Goal: Contribute content: Add original content to the website for others to see

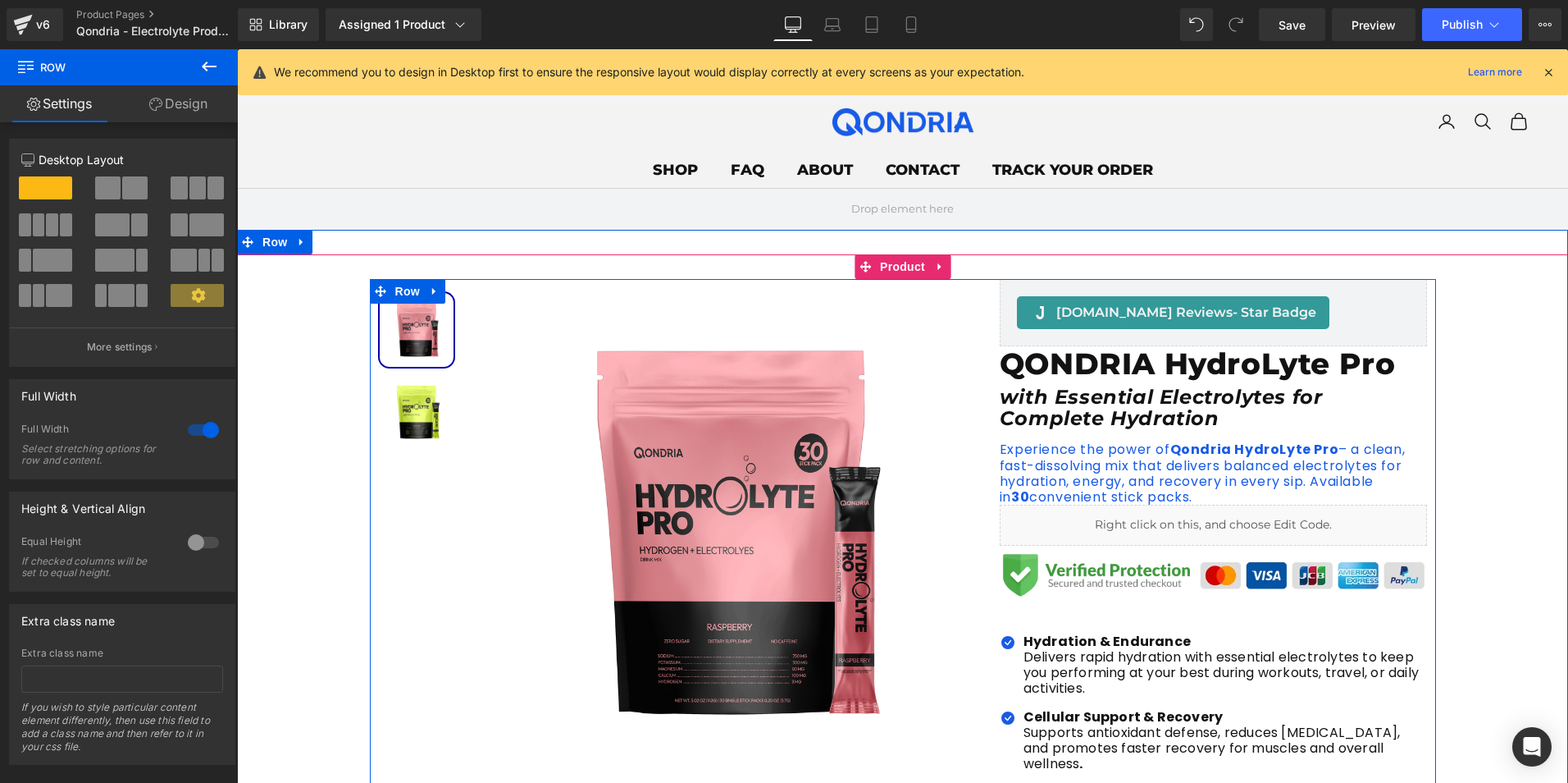
click at [1057, 376] on h1 "QONDRIA HydroLyte Pro" at bounding box center [1214, 364] width 428 height 36
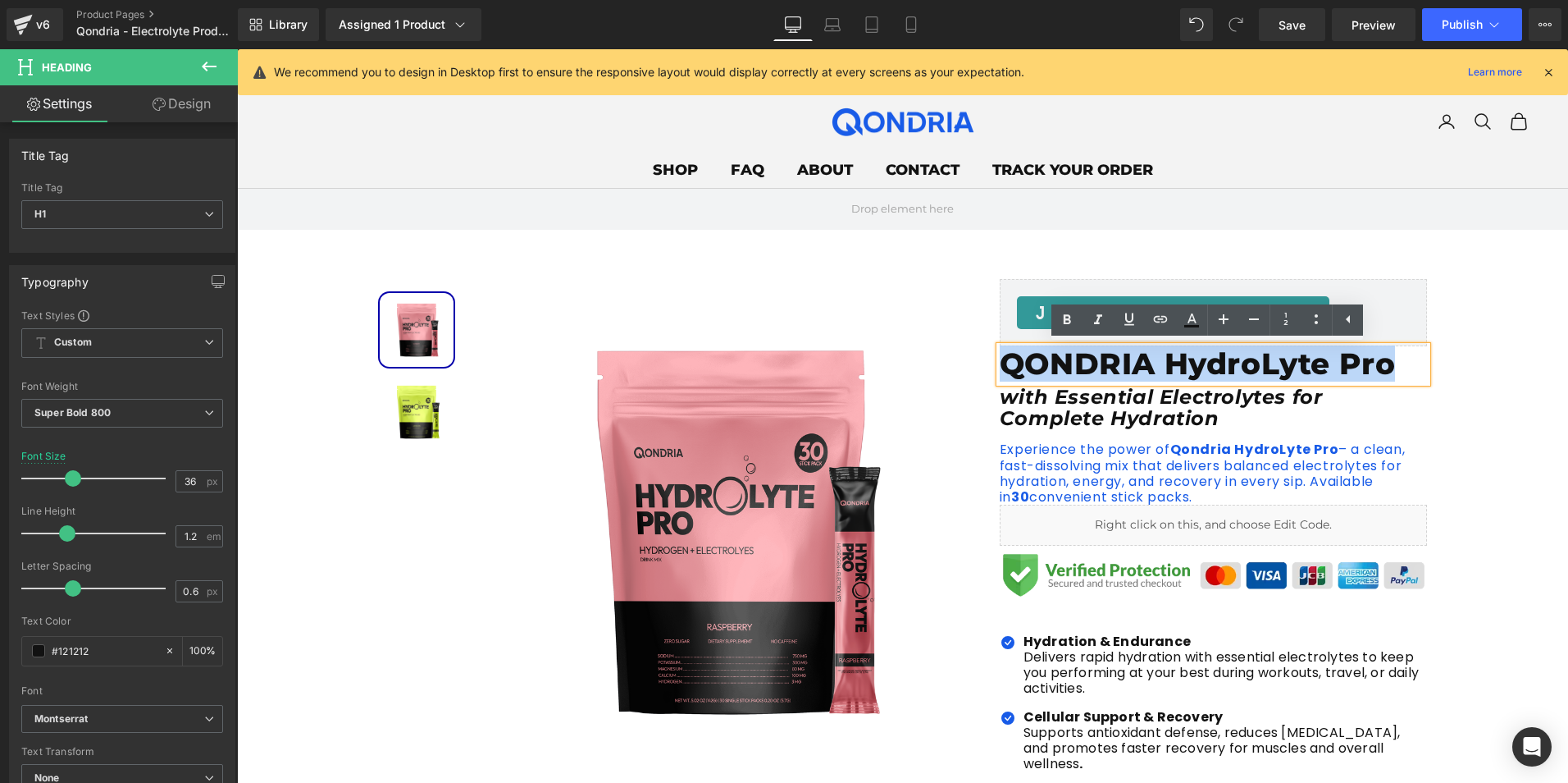
drag, startPoint x: 1000, startPoint y: 365, endPoint x: 1391, endPoint y: 359, distance: 391.0
click at [1391, 359] on h1 "QONDRIA HydroLyte Pro" at bounding box center [1214, 364] width 428 height 36
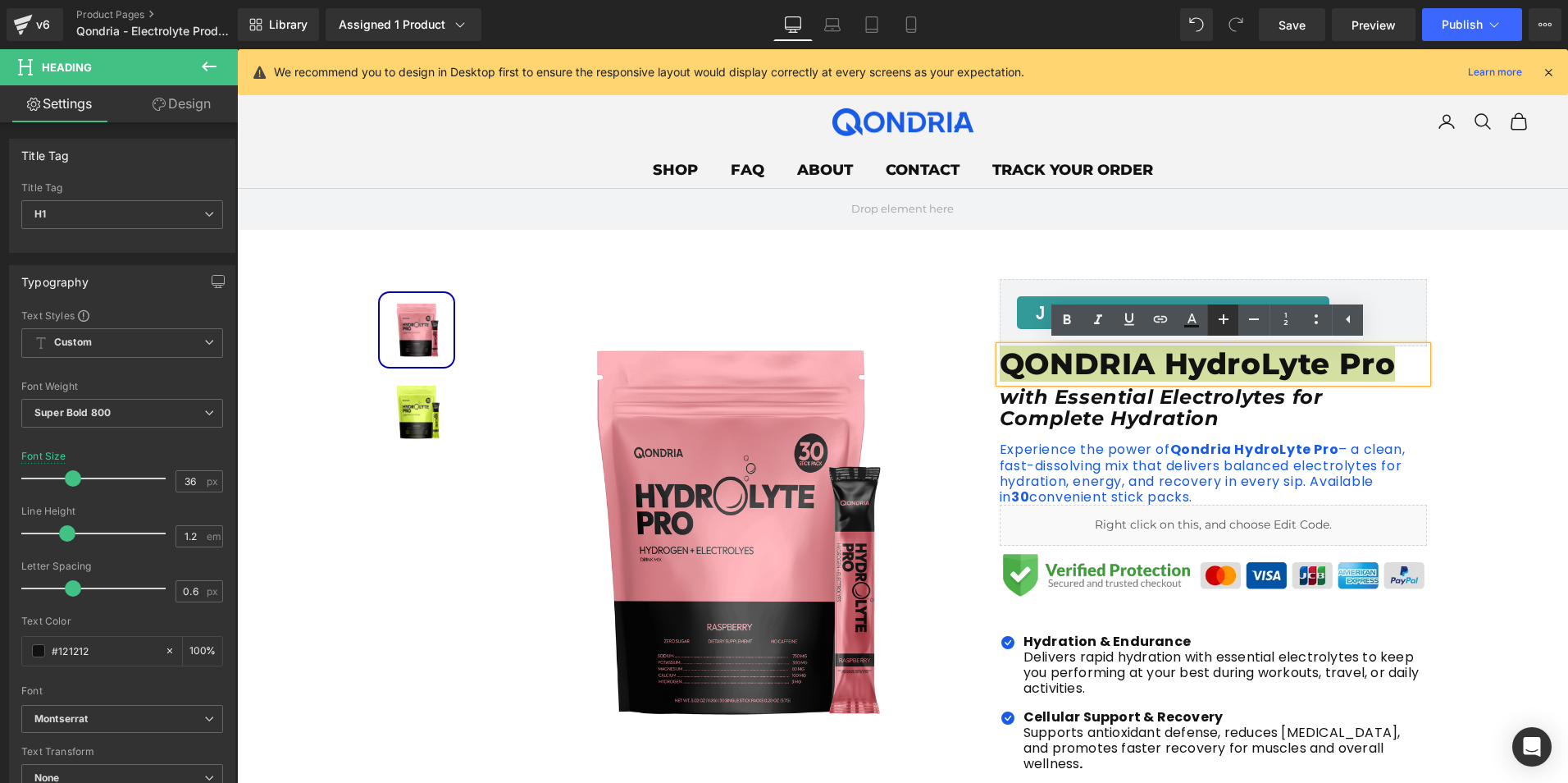
click at [0, 0] on icon at bounding box center [0, 0] width 0 height 0
type input "38"
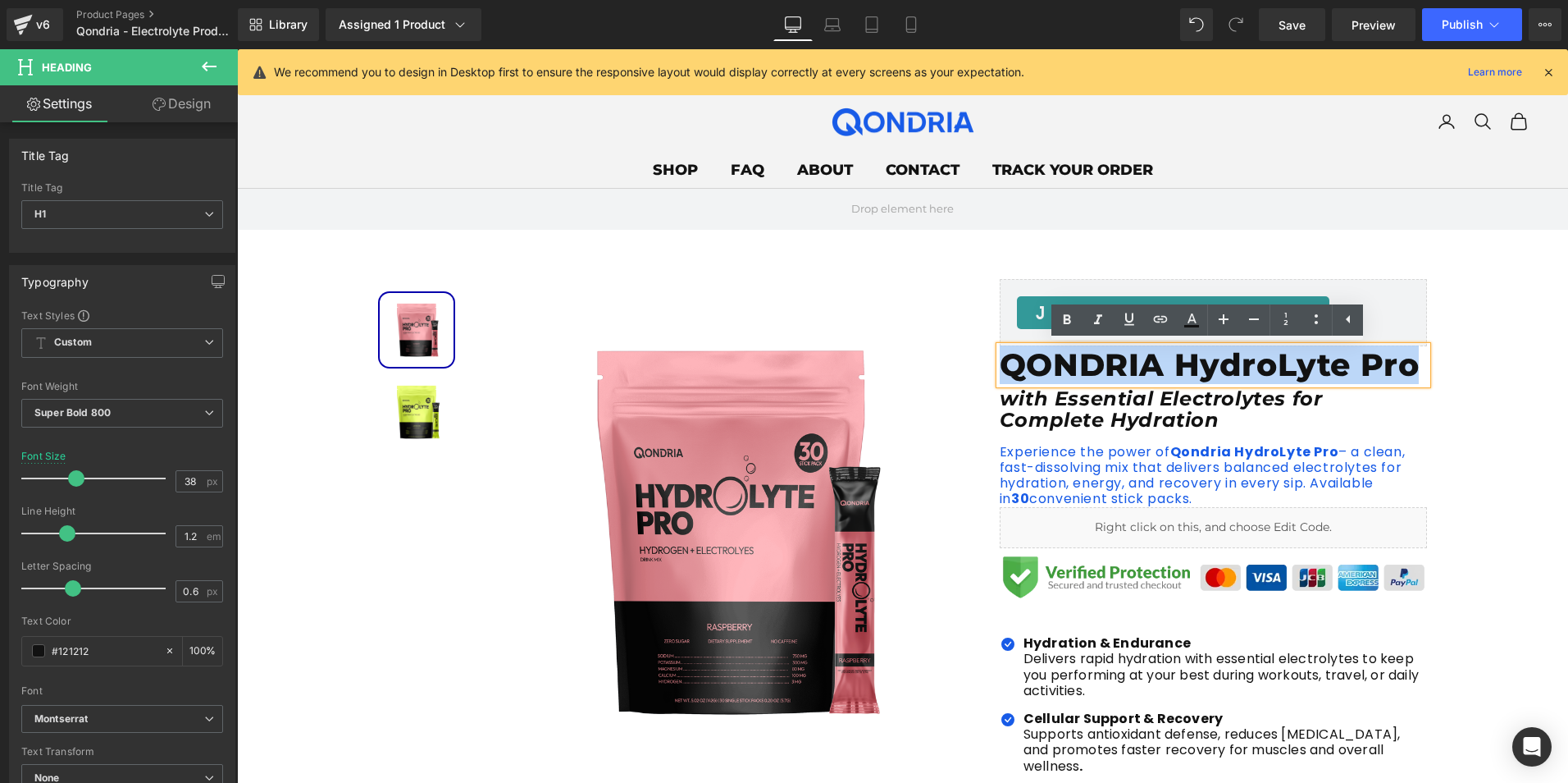
click at [1450, 357] on div "Sale Off (P) Image Image Premium Quality Text Block Image 3rd Party Lab Tested …" at bounding box center [902, 748] width 1331 height 938
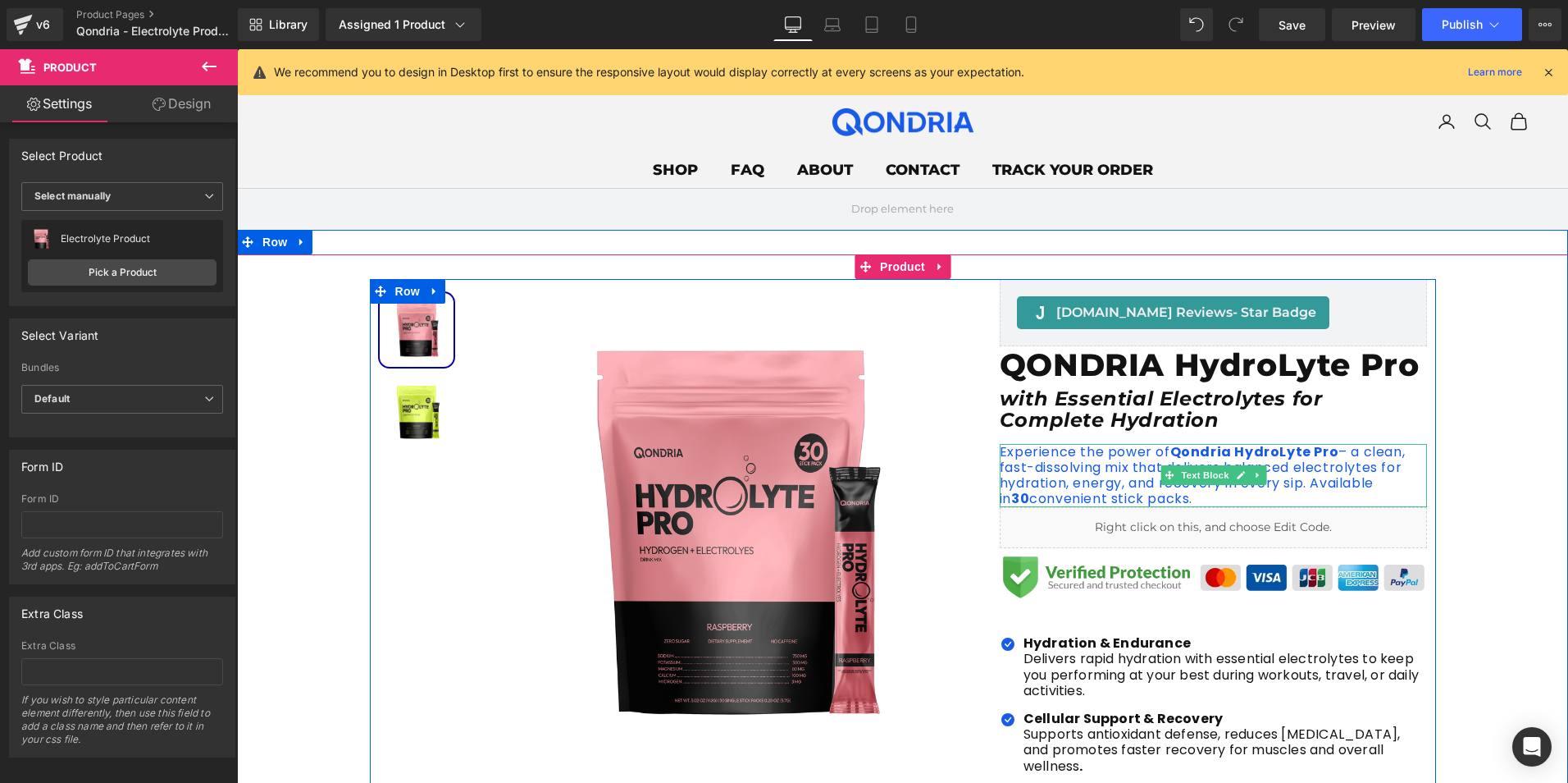
click at [1090, 470] on p "Experience the power of Qondria HydroLyte Pro – a clean, fast-dissolving mix th…" at bounding box center [1214, 475] width 428 height 63
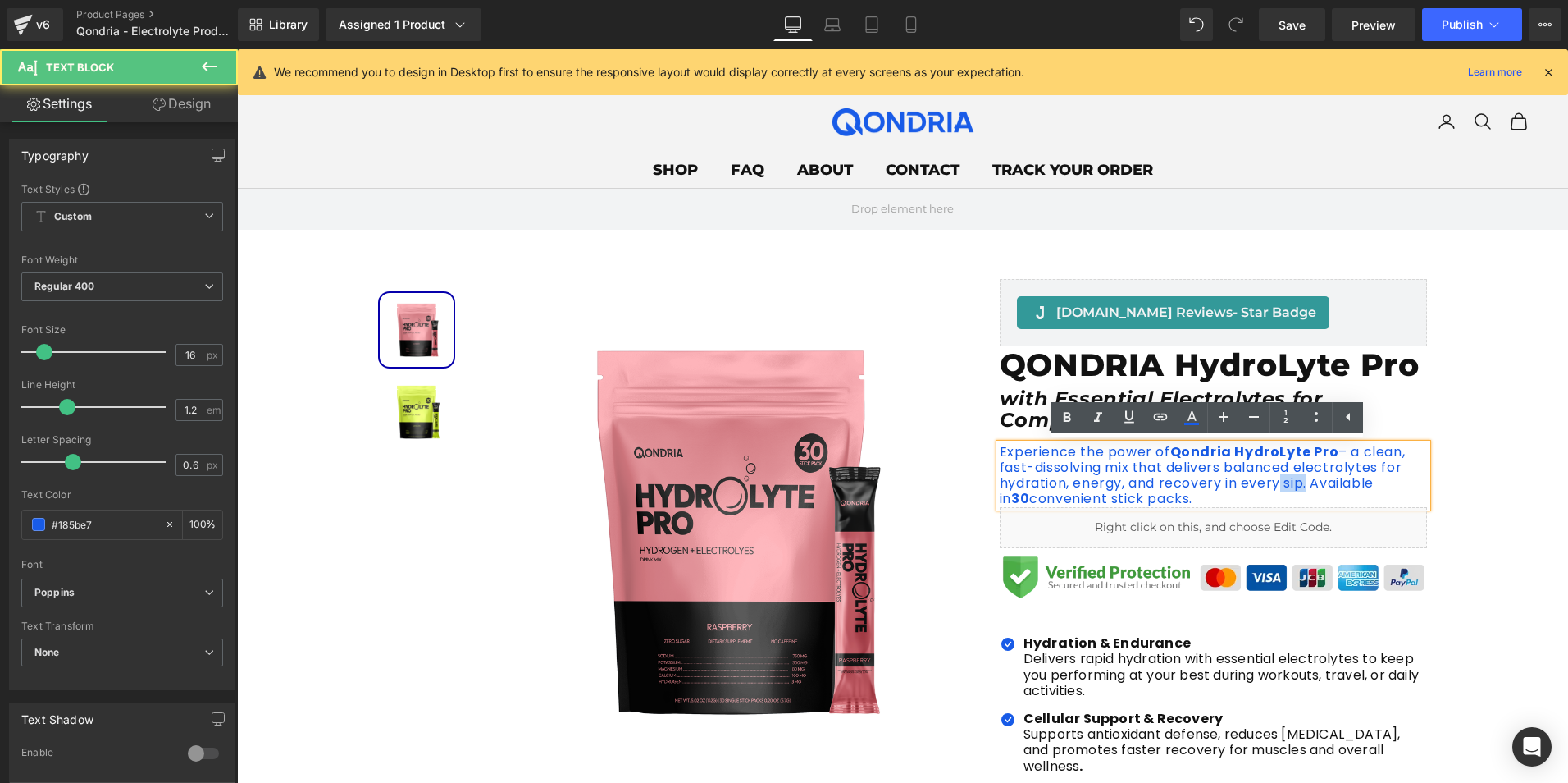
drag, startPoint x: 1298, startPoint y: 483, endPoint x: 1270, endPoint y: 483, distance: 28.0
click at [1270, 483] on p "Experience the power of Qondria HydroLyte Pro – a clean, fast-dissolving mix th…" at bounding box center [1214, 475] width 428 height 63
click at [1304, 483] on p "Experience the power of Qondria HydroLyte Pro – a clean, fast-dissolving mix th…" at bounding box center [1214, 475] width 428 height 63
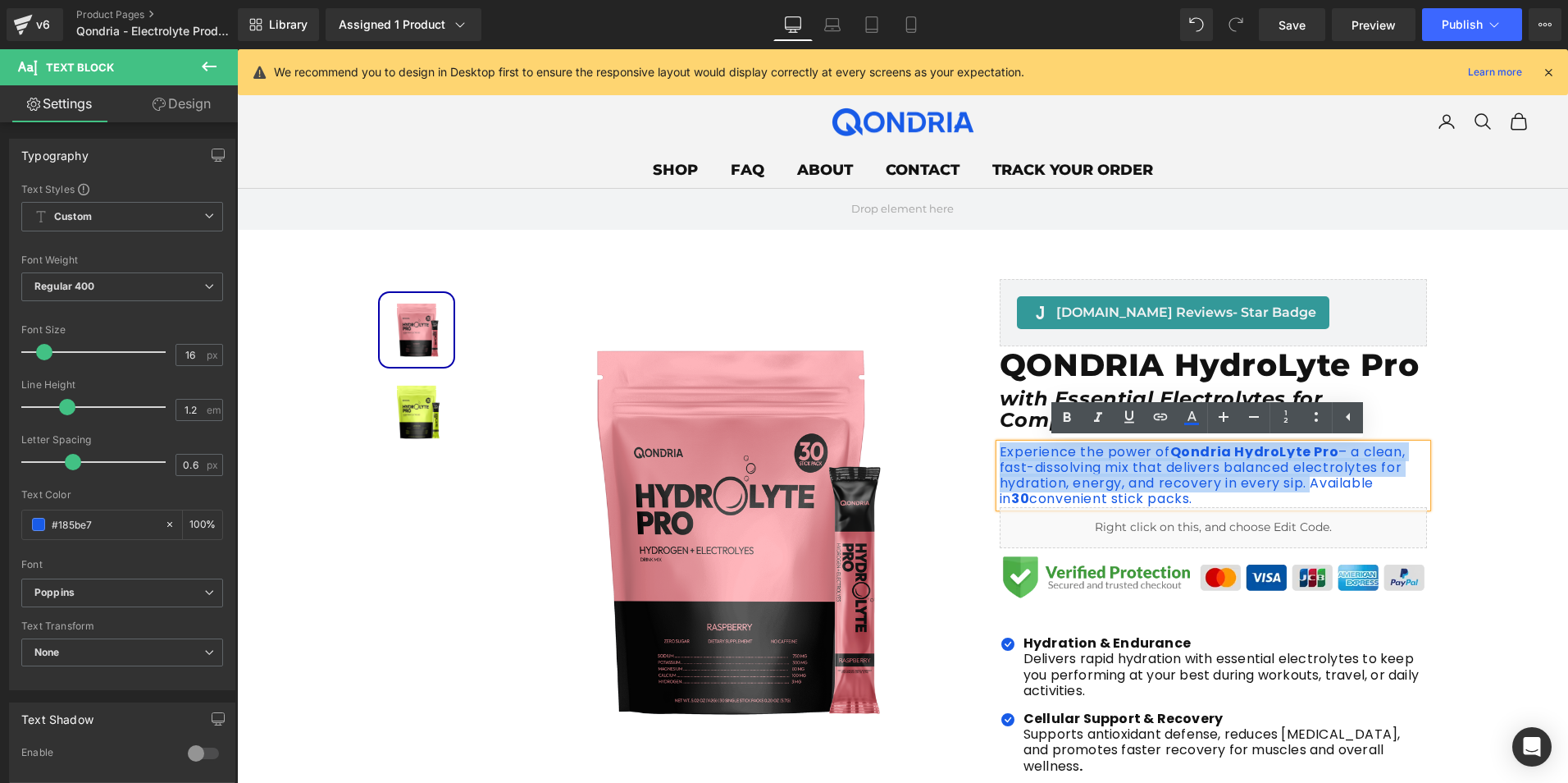
drag, startPoint x: 1302, startPoint y: 483, endPoint x: 994, endPoint y: 448, distance: 310.0
click at [1000, 448] on p "Experience the power of Qondria HydroLyte Pro – a clean, fast-dissolving mix th…" at bounding box center [1214, 475] width 428 height 63
paste div
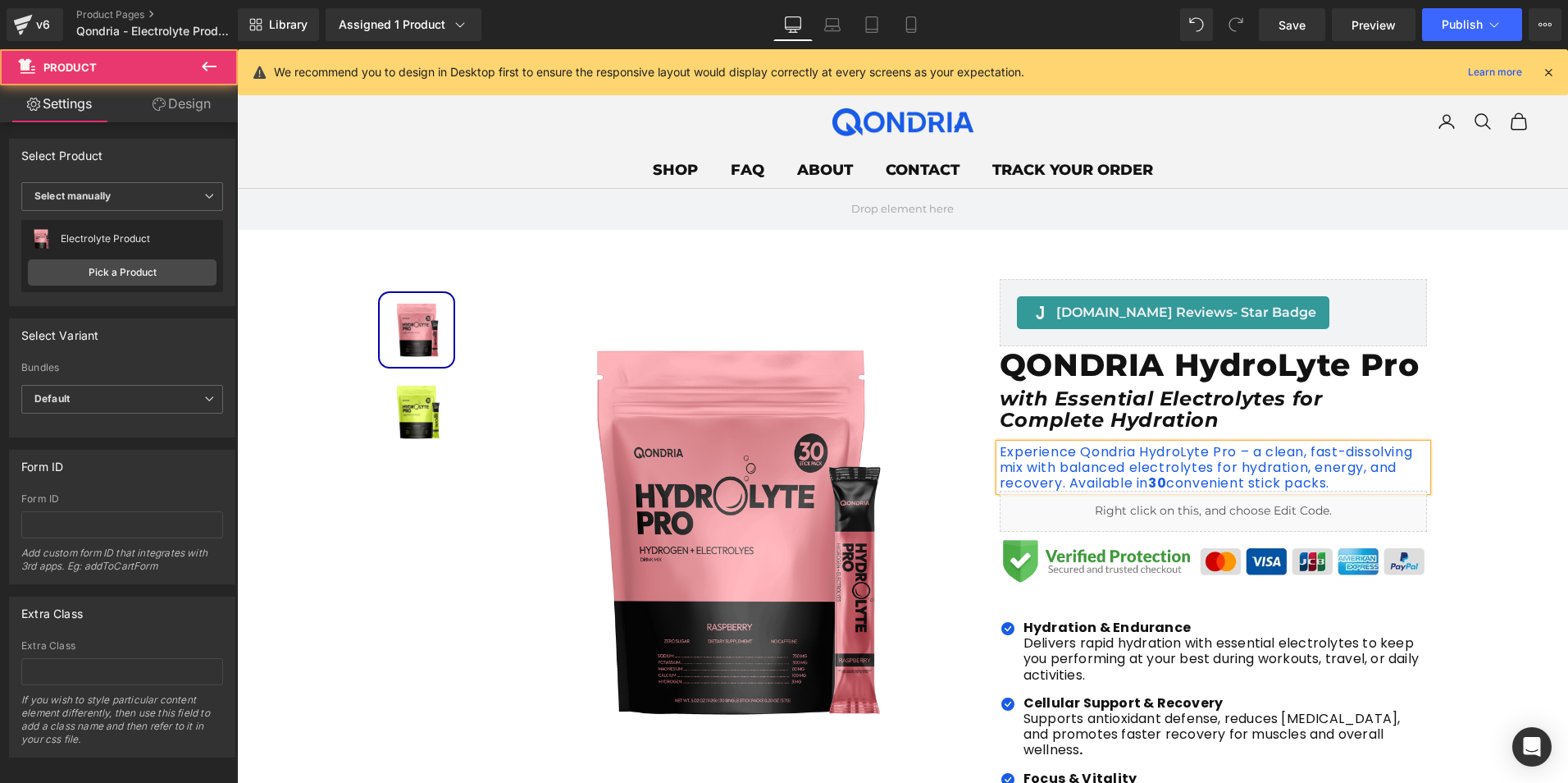
click at [1456, 425] on div "Sale Off (P) Image Image Premium Quality Text Block Image 3rd Party Lab Tested …" at bounding box center [902, 740] width 1331 height 922
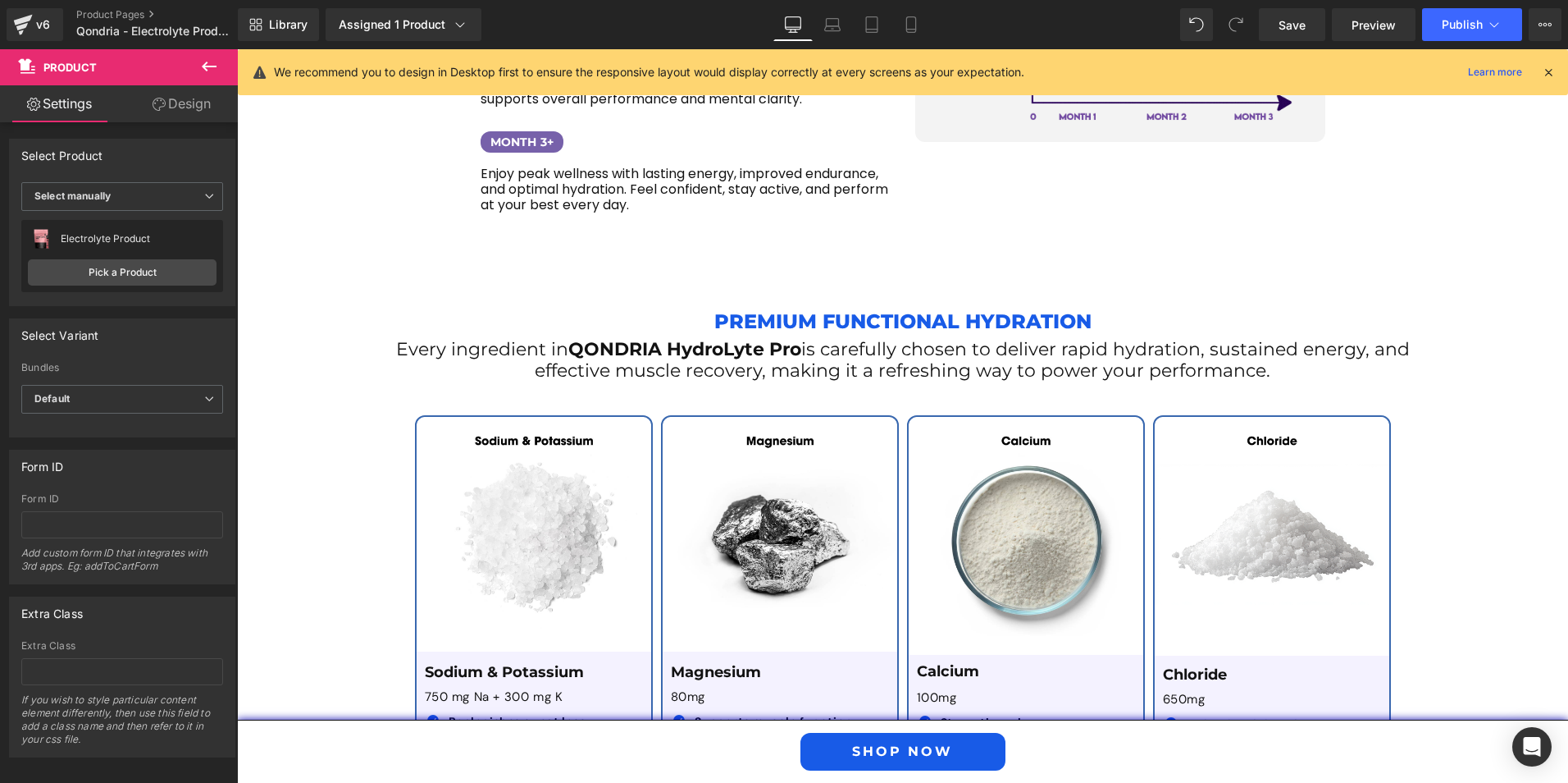
scroll to position [2790, 0]
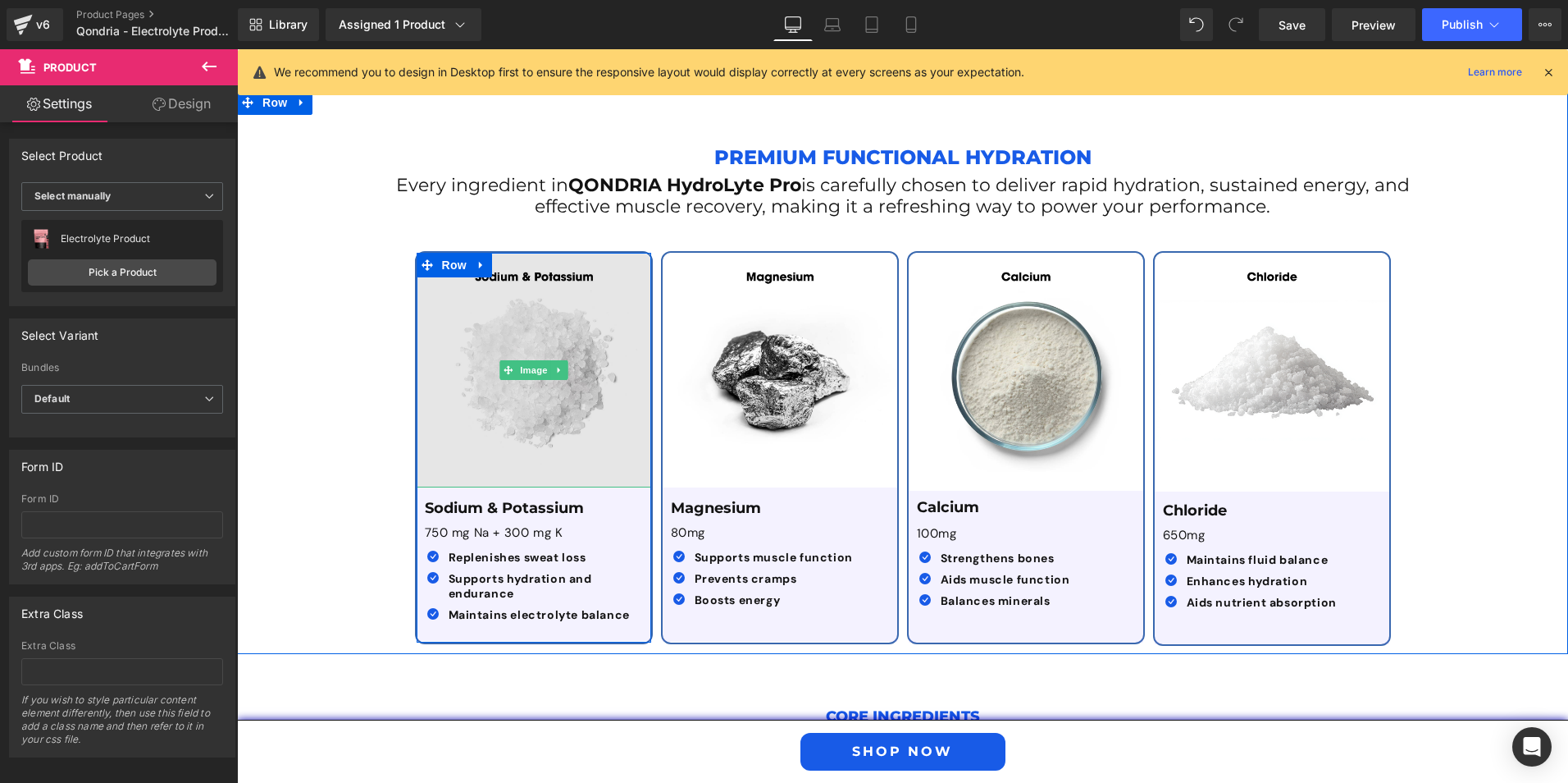
click at [485, 361] on img at bounding box center [533, 369] width 234 height 235
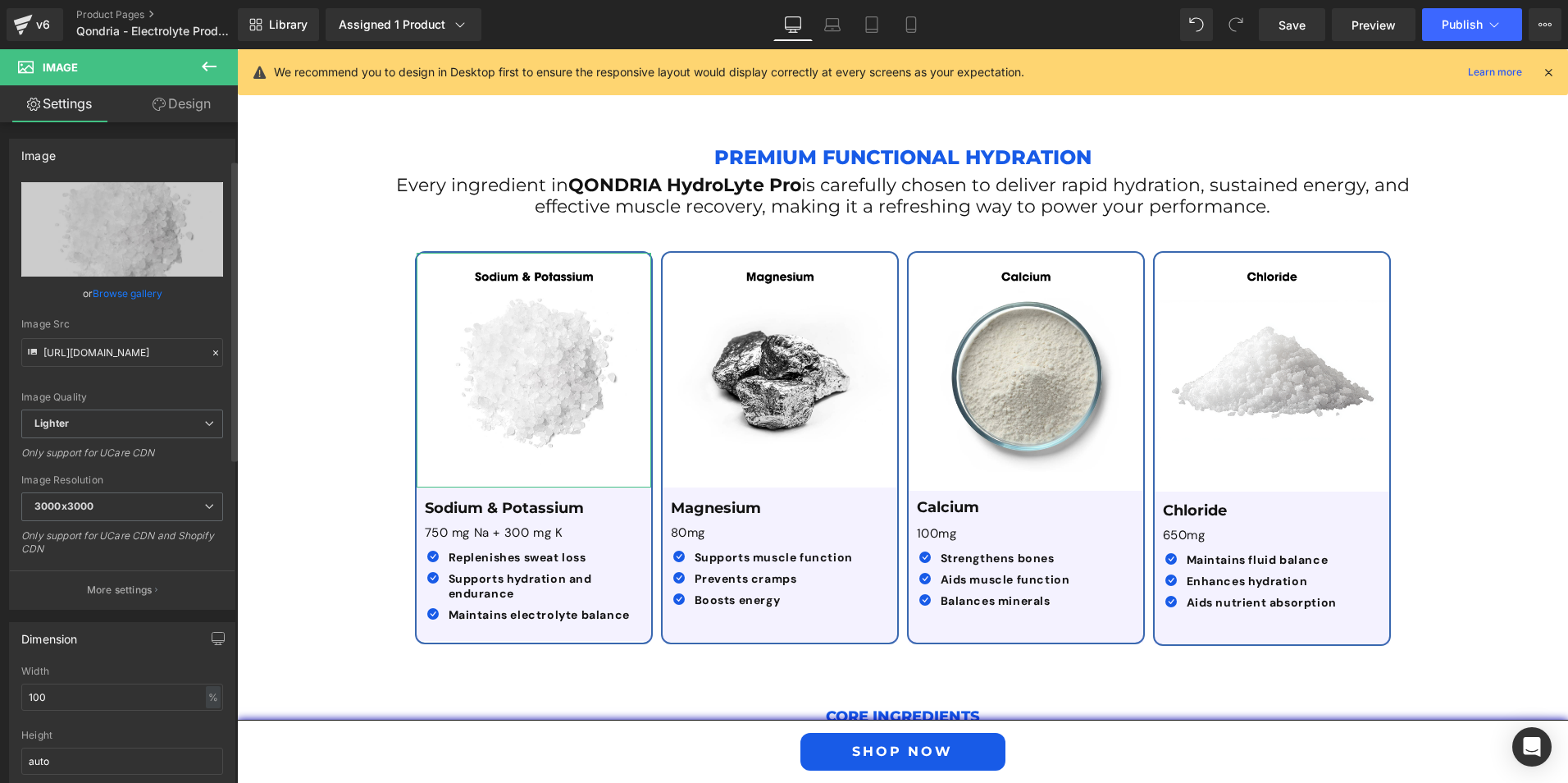
scroll to position [82, 0]
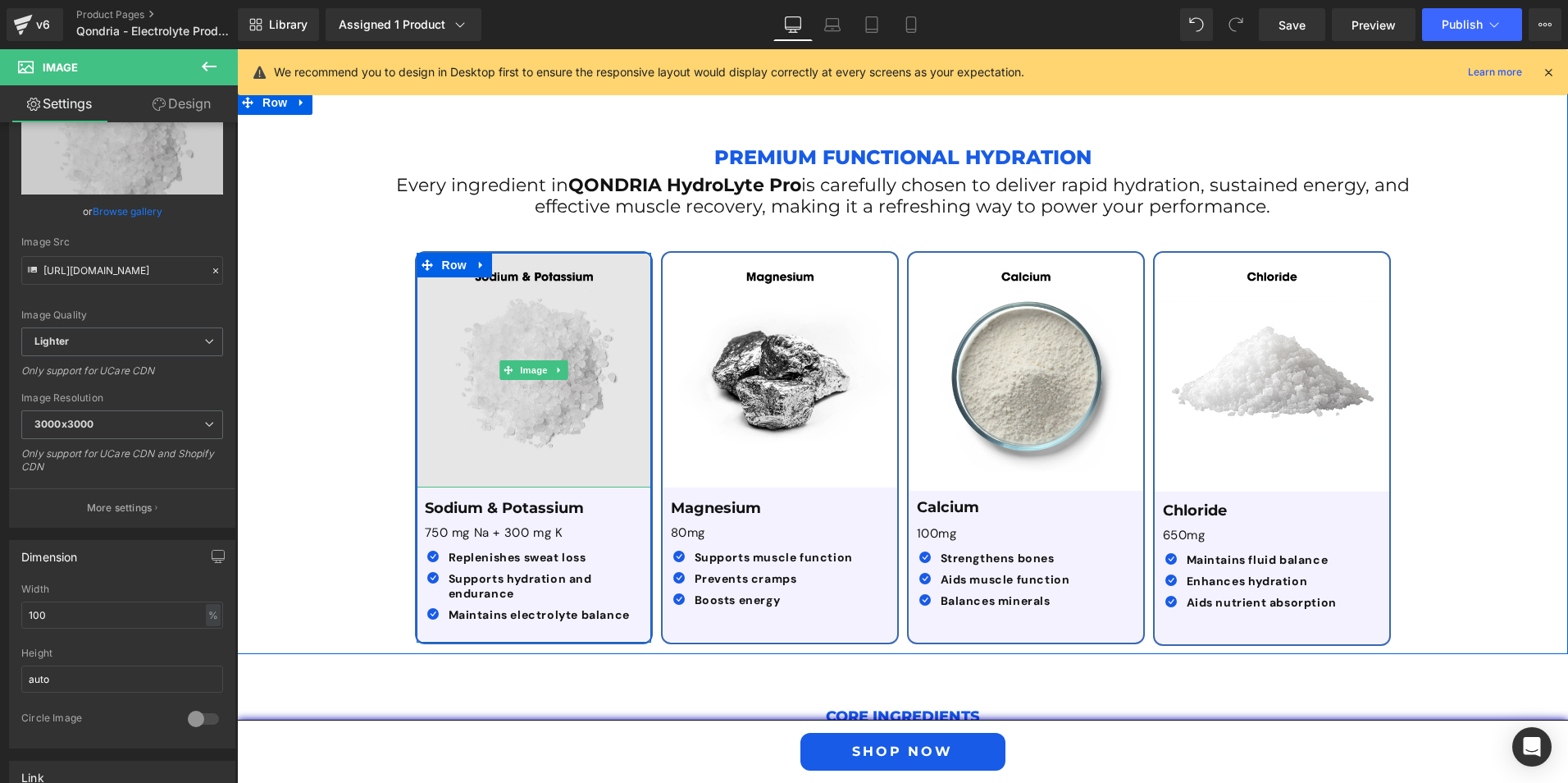
drag, startPoint x: 507, startPoint y: 450, endPoint x: 507, endPoint y: 428, distance: 22.0
click at [507, 428] on div "Image" at bounding box center [533, 369] width 234 height 235
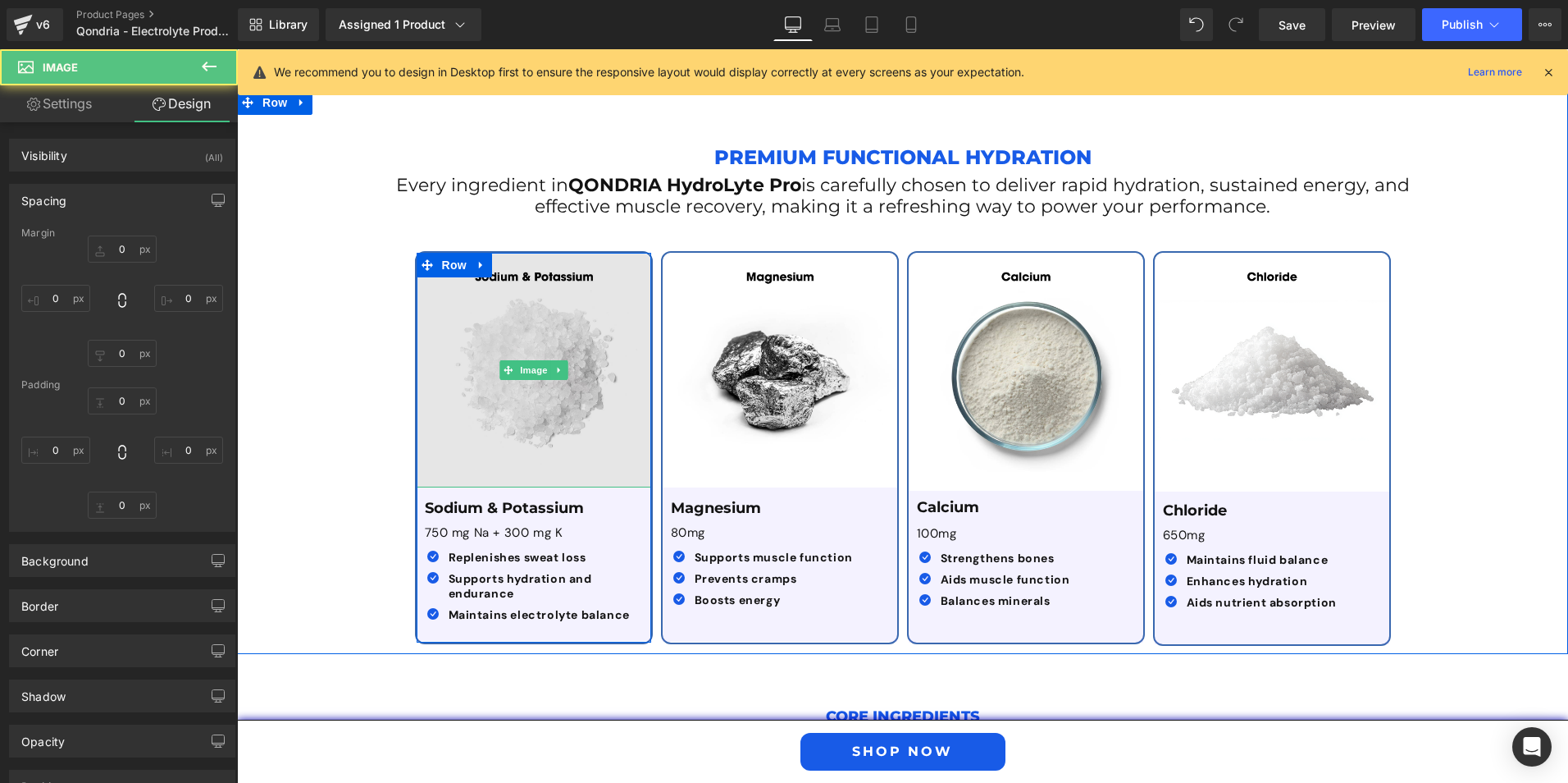
type input "0"
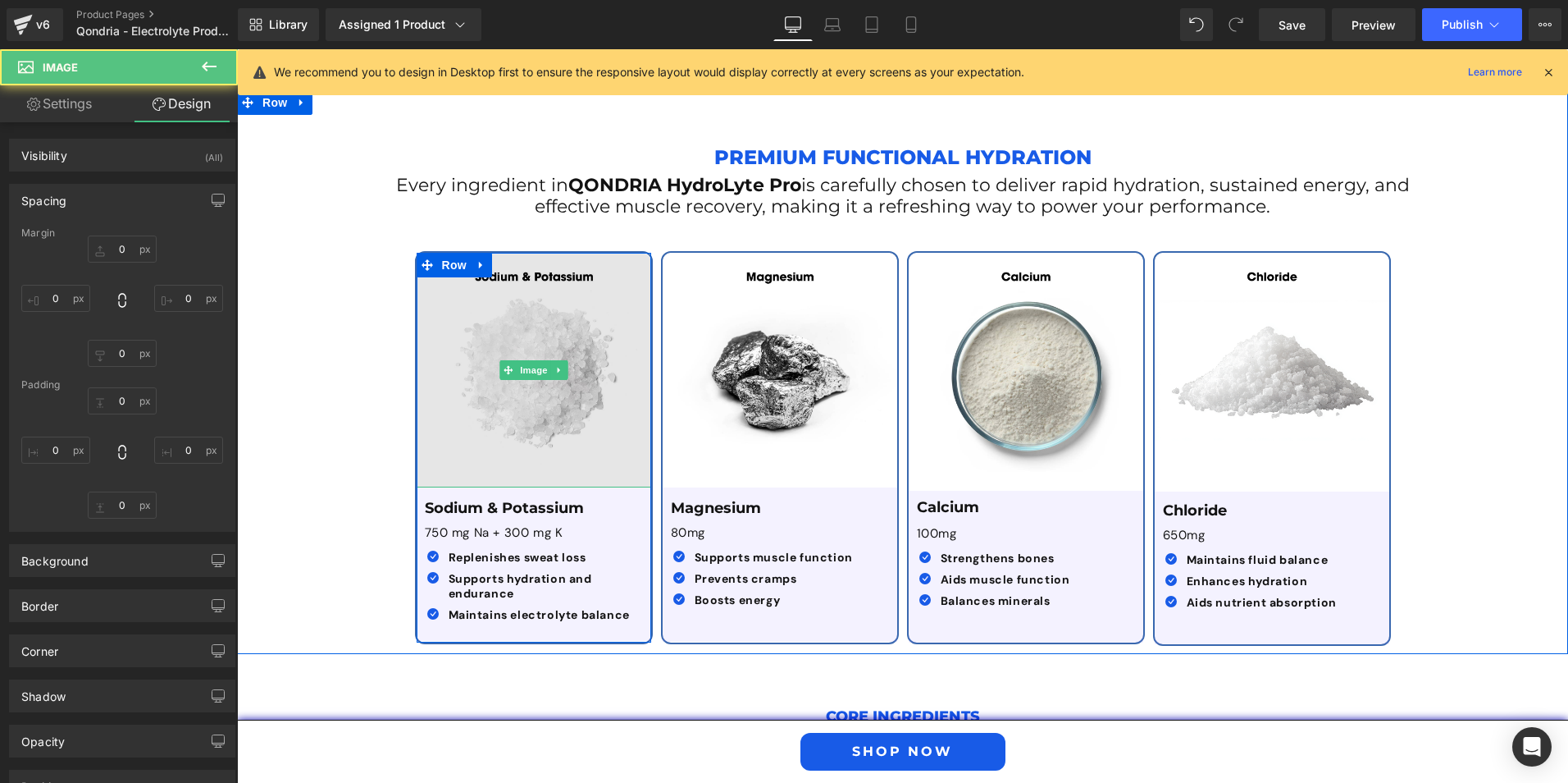
type input "0"
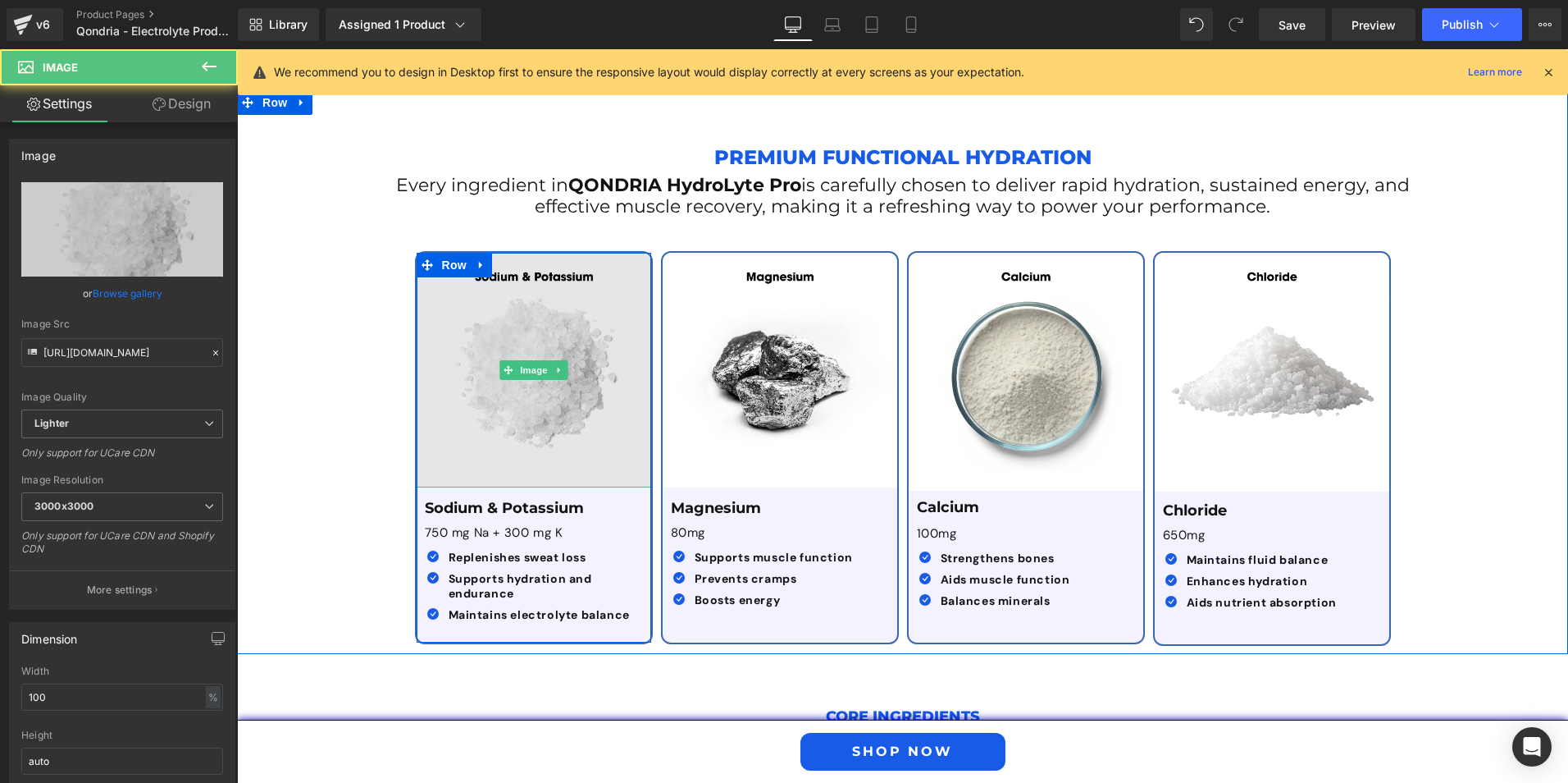
click at [513, 400] on img at bounding box center [533, 369] width 234 height 235
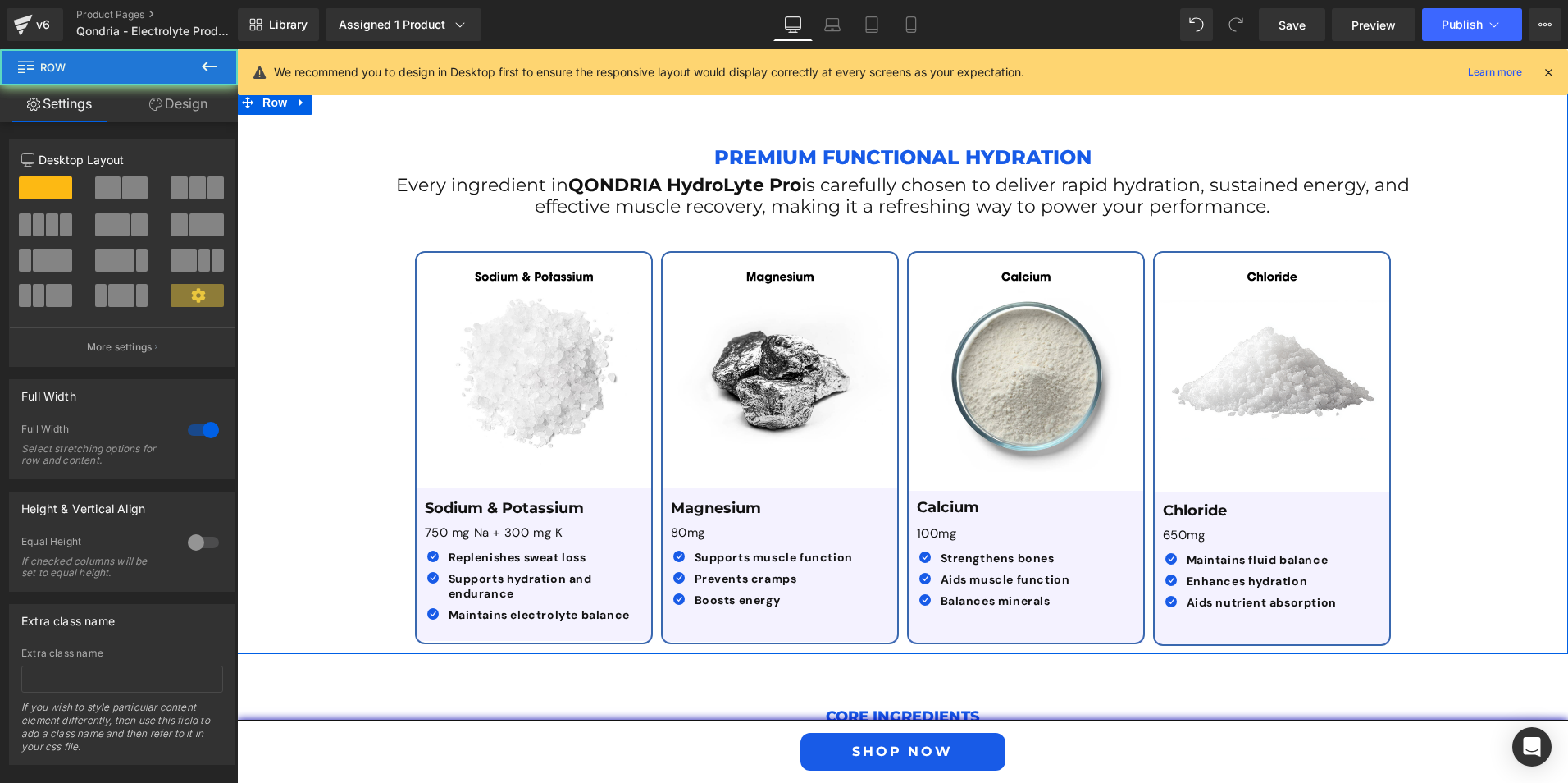
click at [342, 397] on div "Premium Functional Hydration Text Block Every ingredient in QONDRIA HydroLyte P…" at bounding box center [902, 384] width 1331 height 540
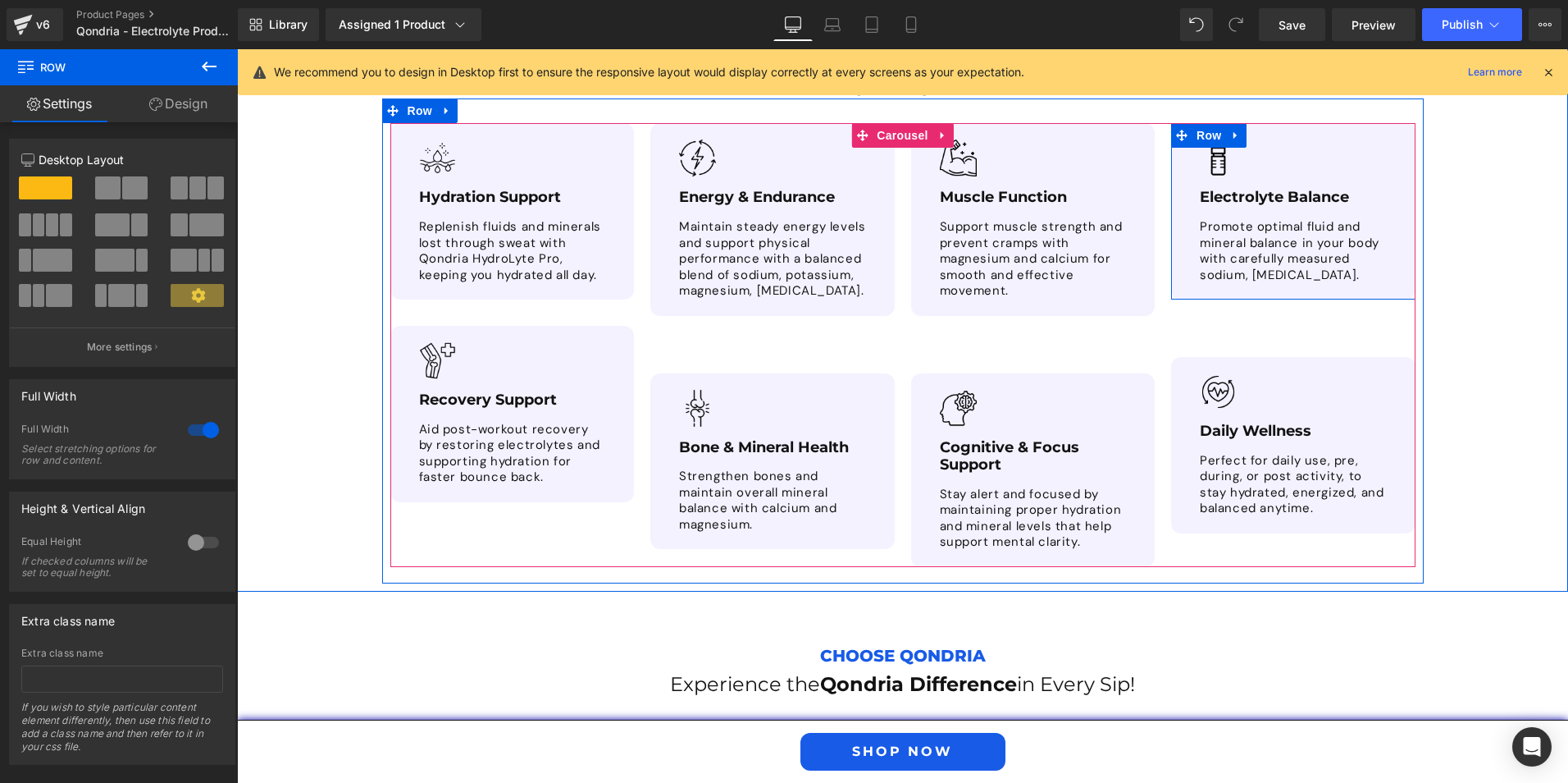
scroll to position [3611, 0]
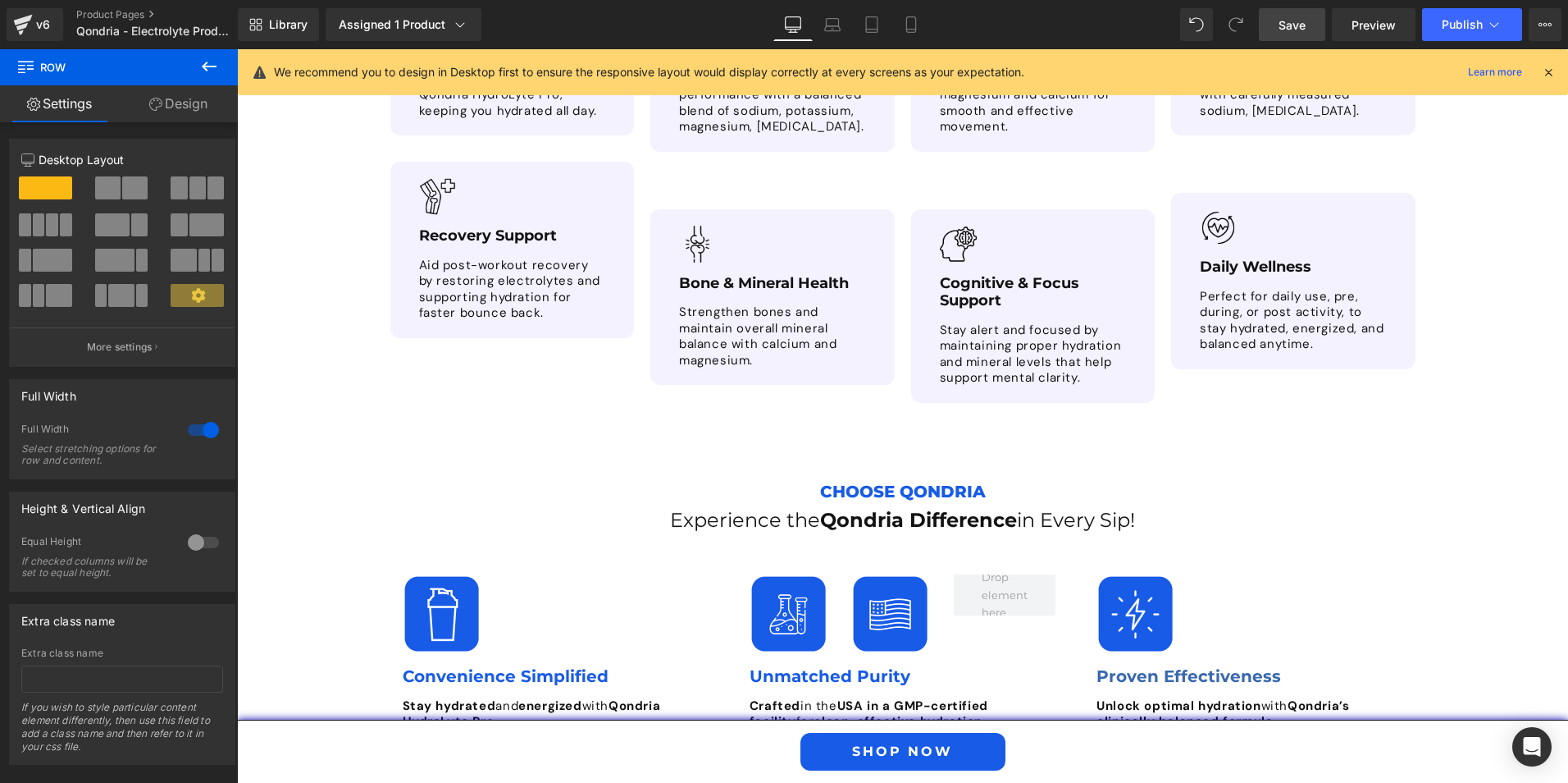
click at [1301, 26] on span "Save" at bounding box center [1292, 24] width 27 height 17
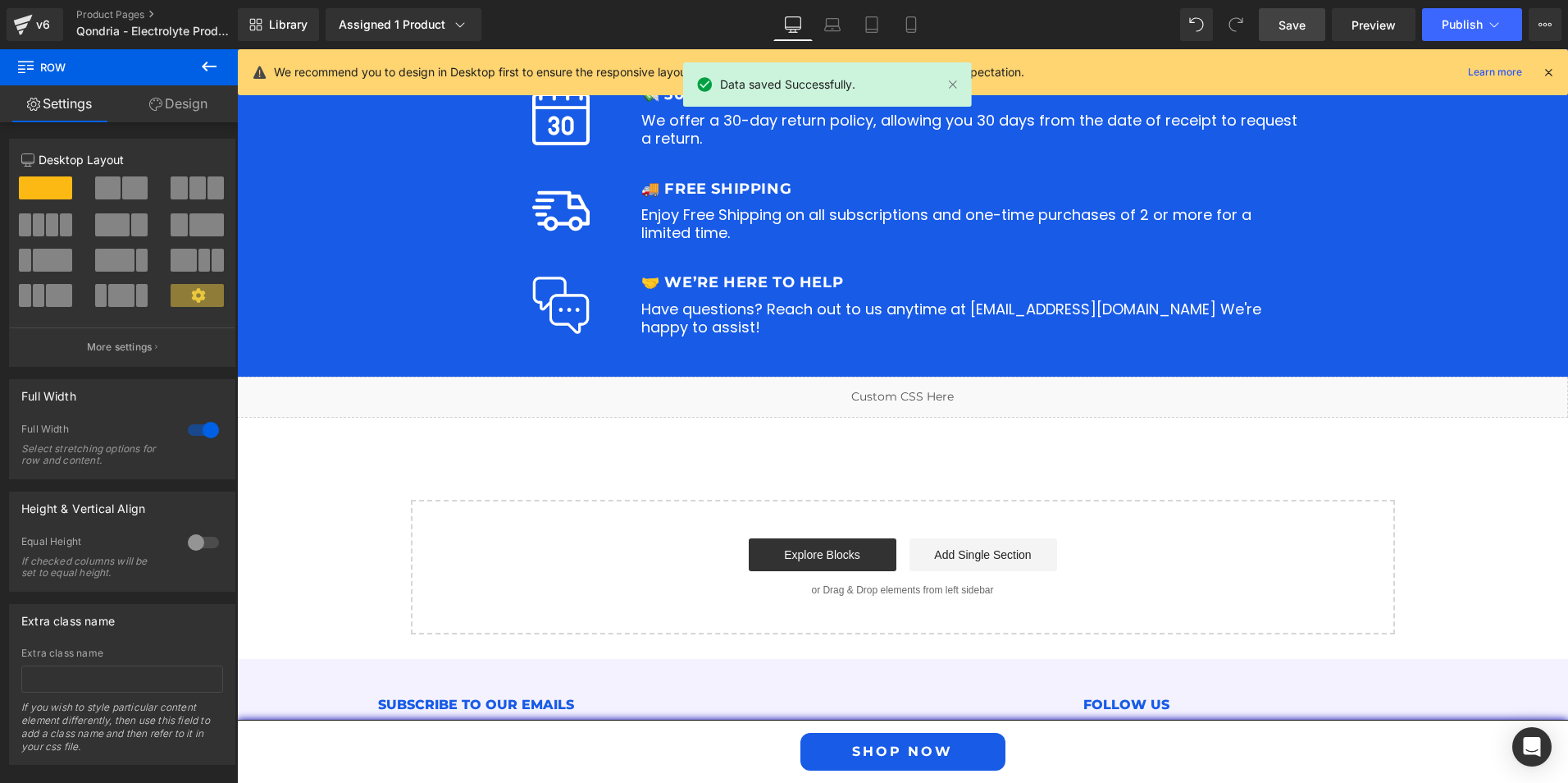
scroll to position [7160, 0]
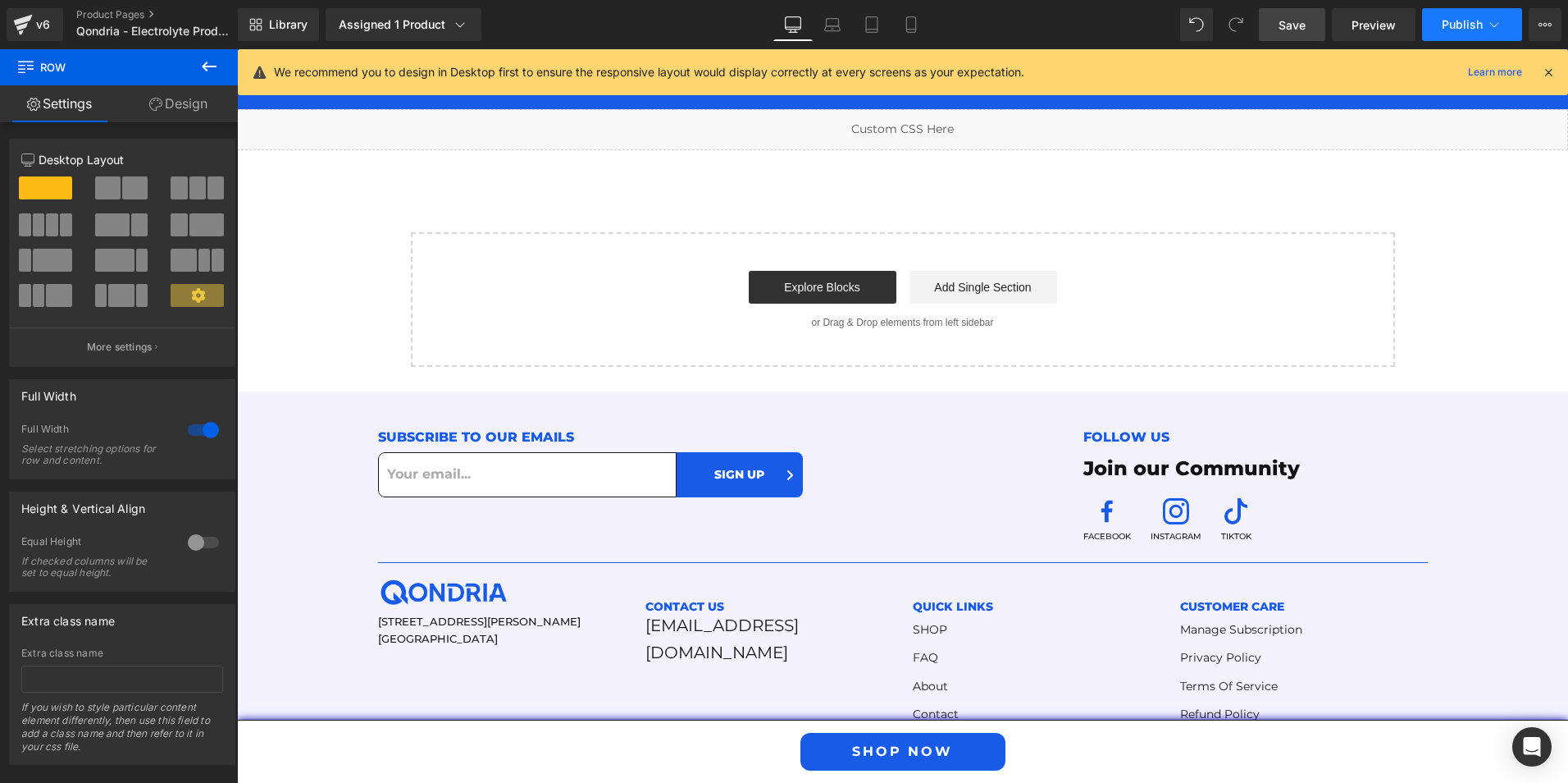
click at [1450, 21] on span "Publish" at bounding box center [1463, 24] width 41 height 13
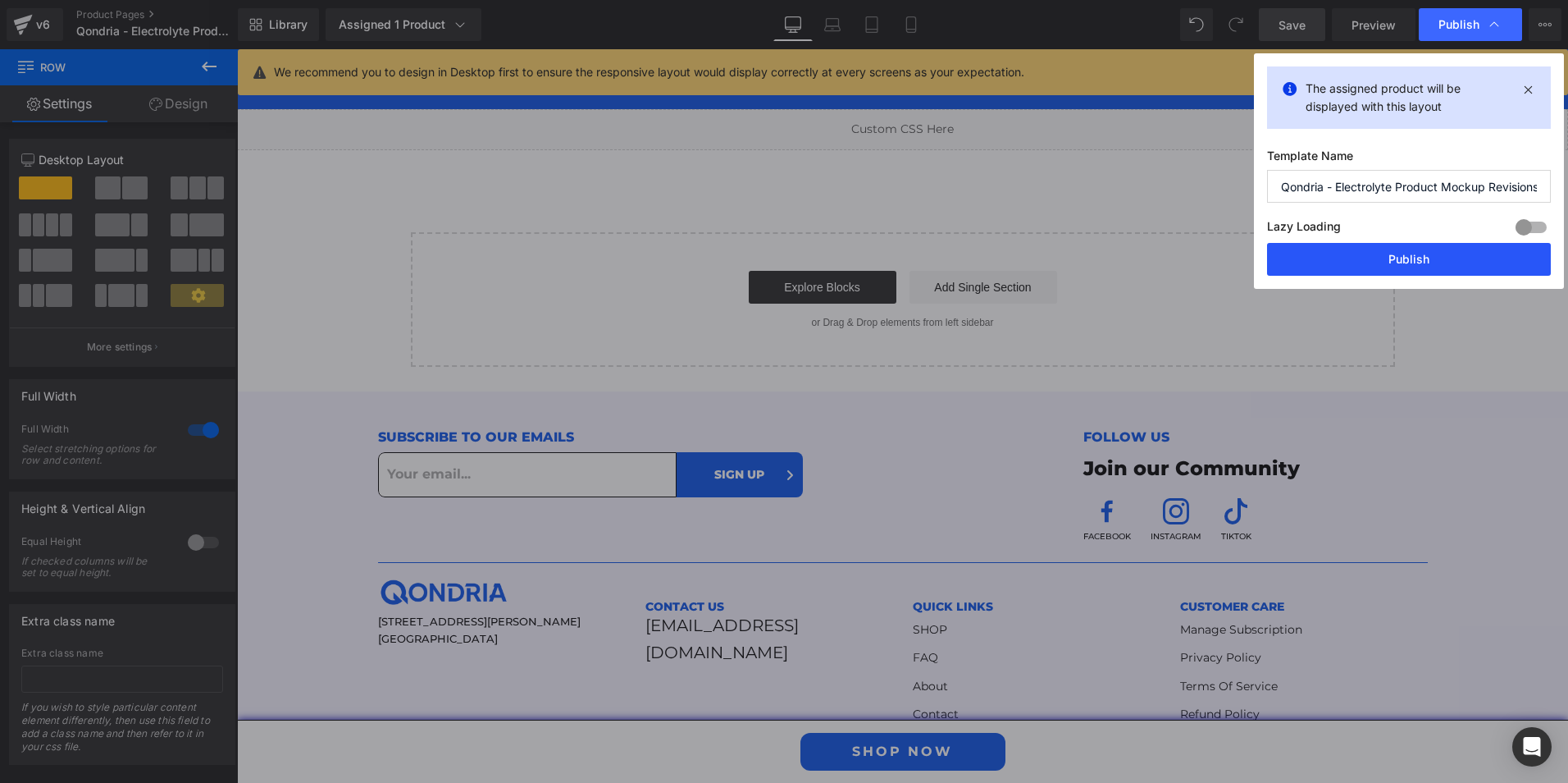
drag, startPoint x: 1397, startPoint y: 261, endPoint x: 1156, endPoint y: 211, distance: 246.1
click at [0, 0] on button "Publish" at bounding box center [0, 0] width 0 height 0
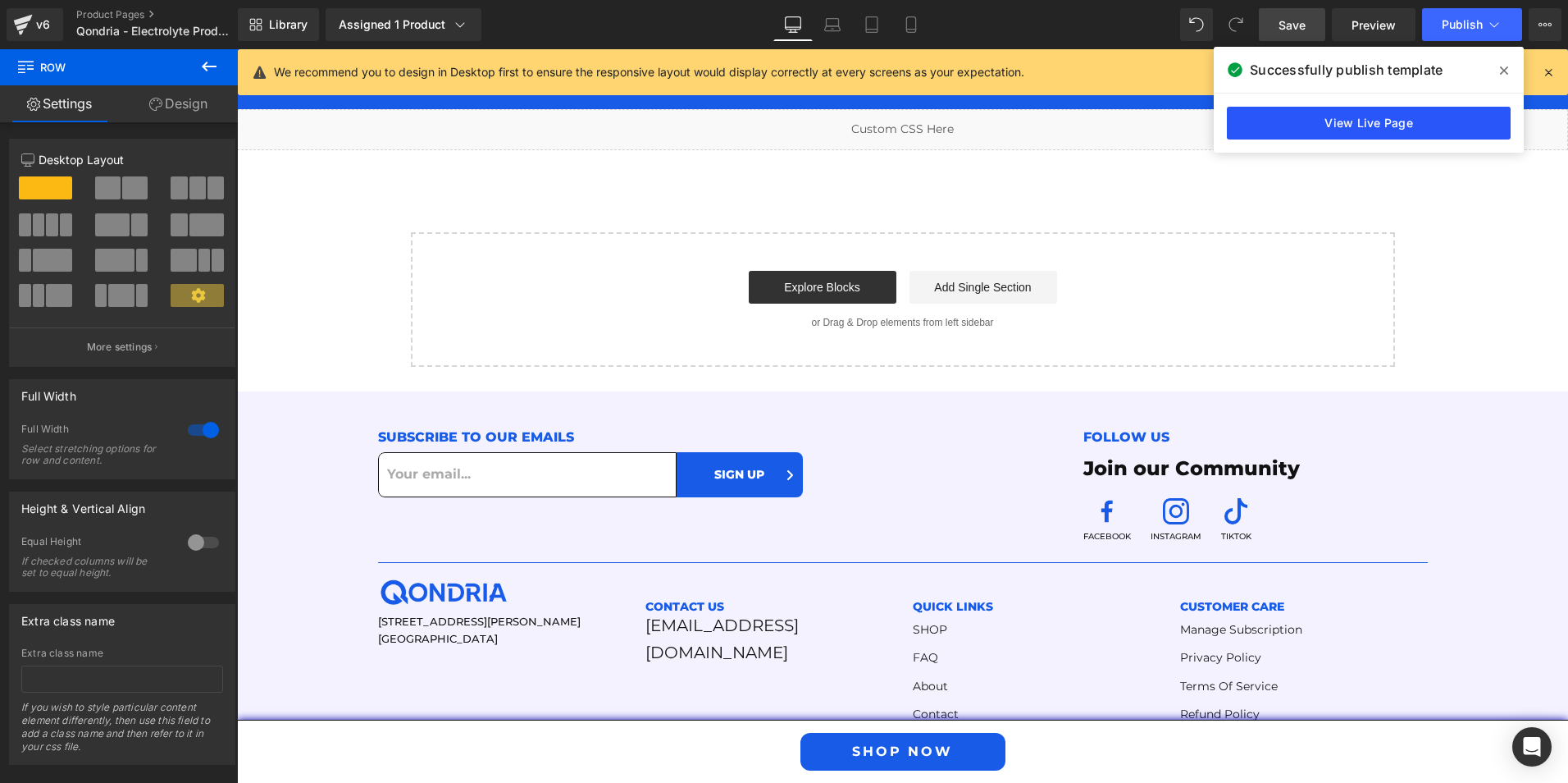
click at [1321, 124] on link "View Live Page" at bounding box center [1368, 123] width 283 height 33
